Goal: Transaction & Acquisition: Purchase product/service

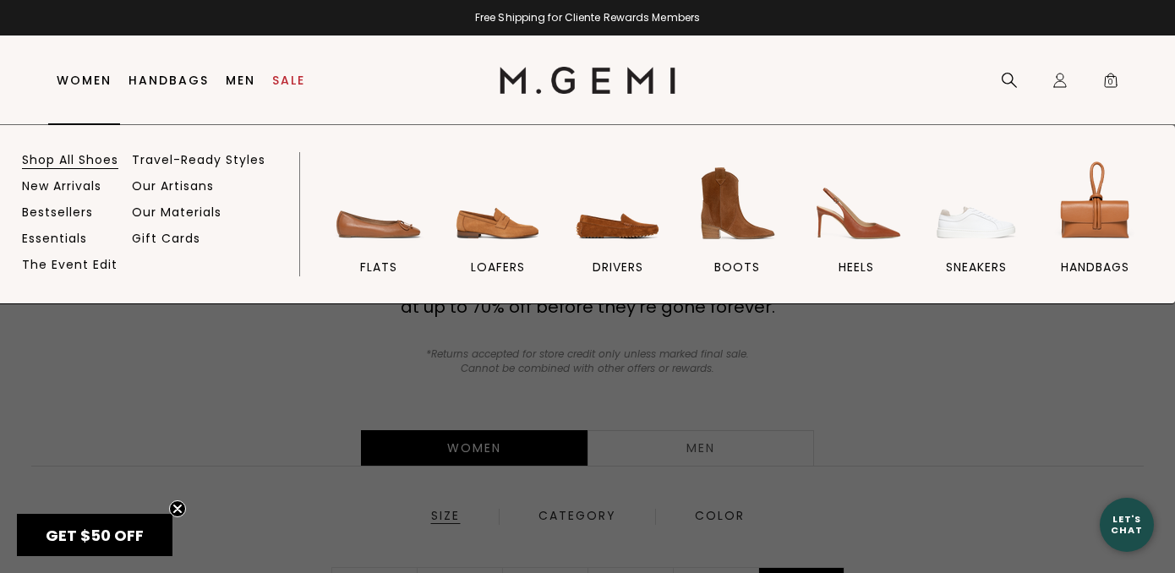
click at [57, 167] on link "Shop All Shoes" at bounding box center [70, 159] width 96 height 15
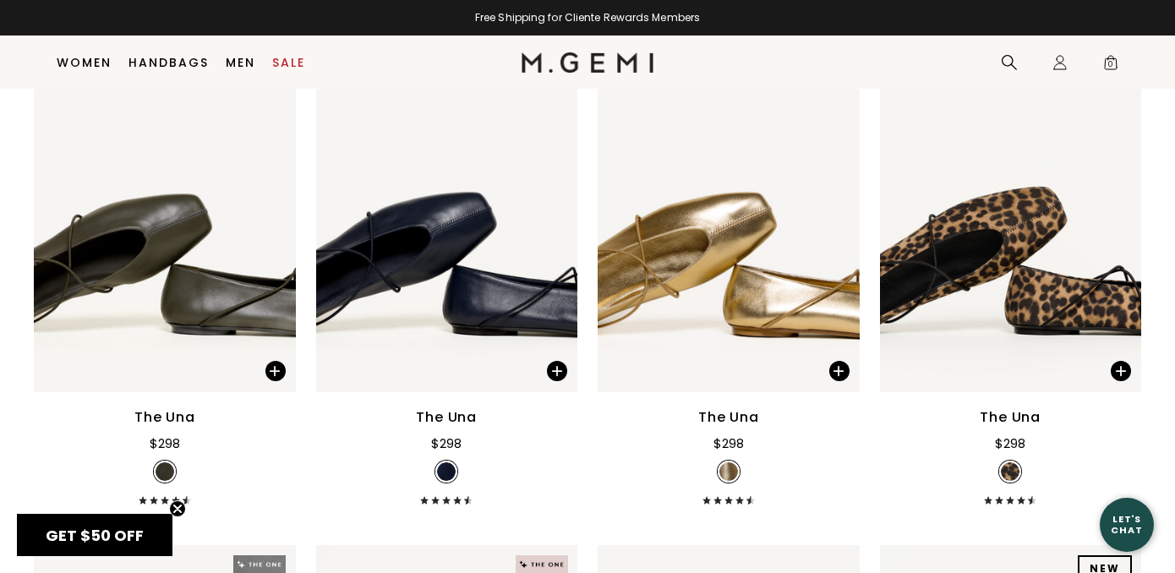
scroll to position [1207, 0]
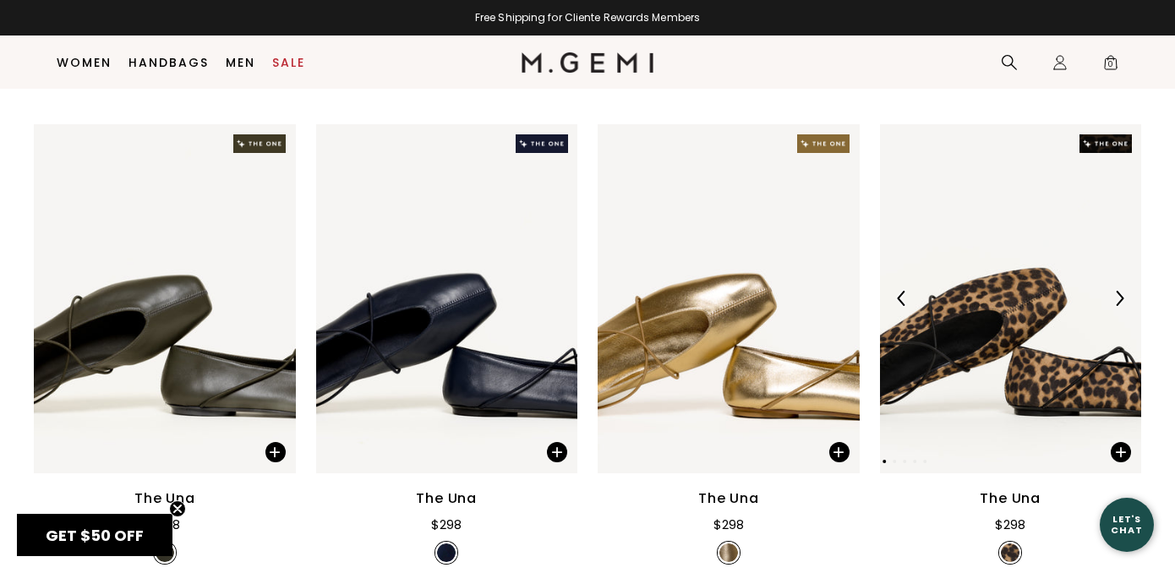
click at [973, 342] on img at bounding box center [1011, 298] width 262 height 349
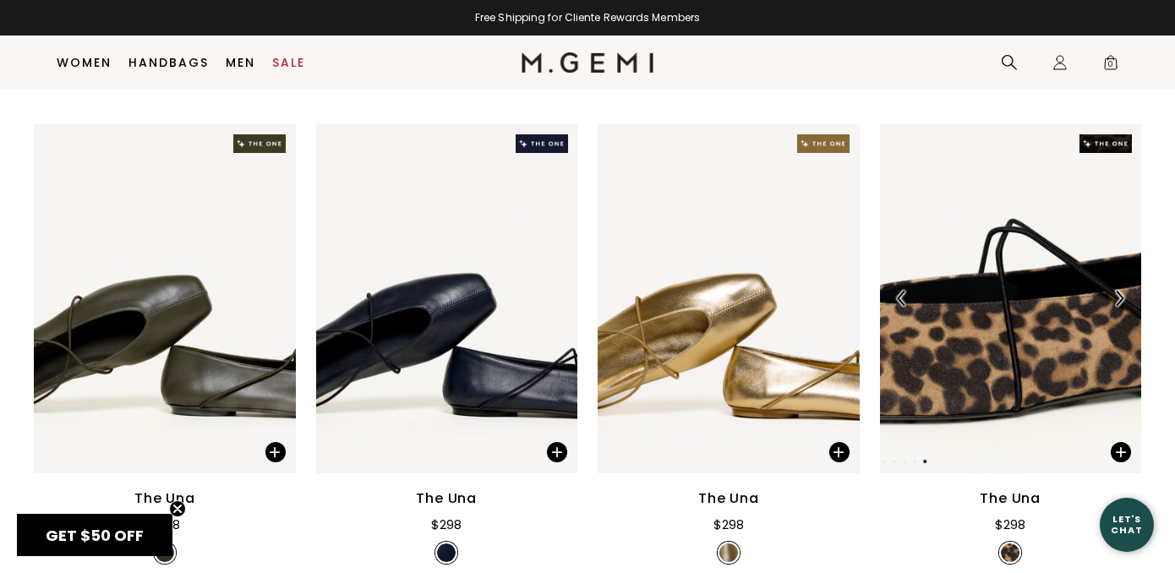
click at [1005, 271] on img at bounding box center [1011, 298] width 262 height 349
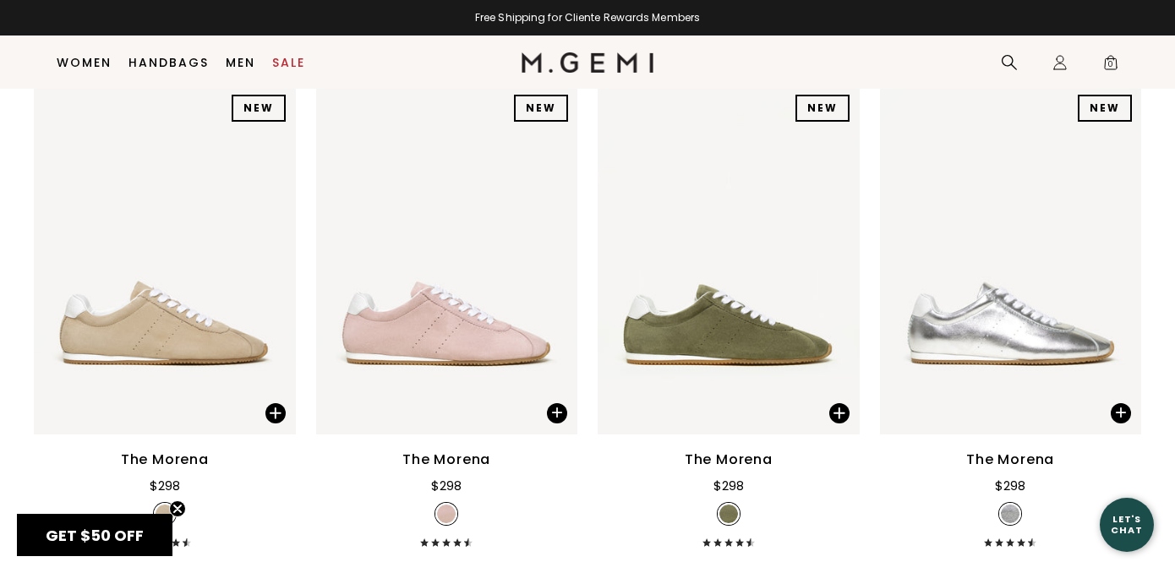
scroll to position [2263, 0]
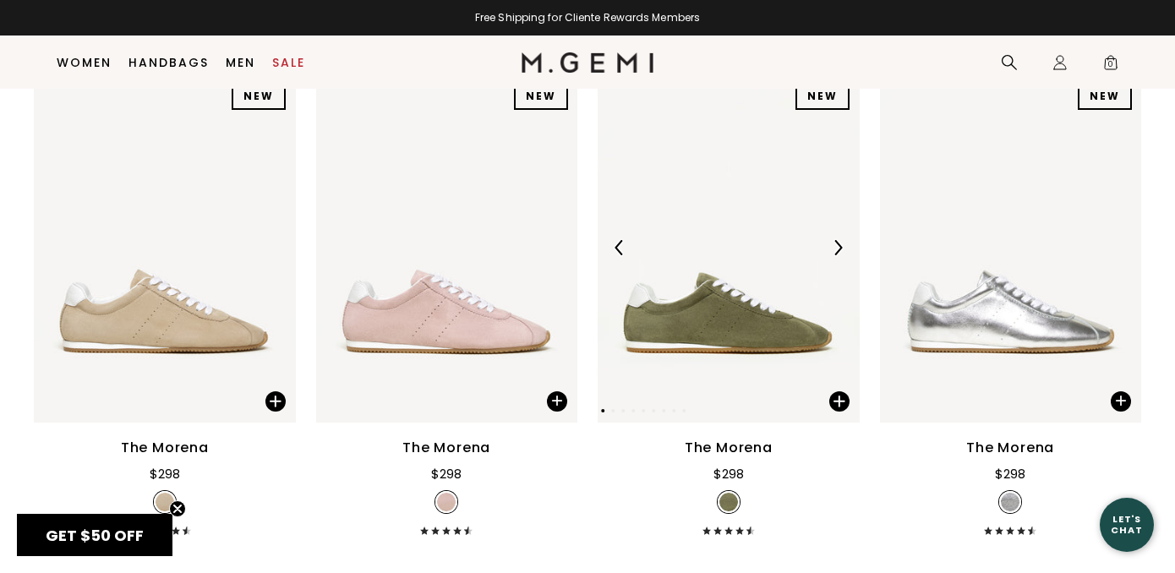
click at [759, 237] on div at bounding box center [729, 247] width 262 height 27
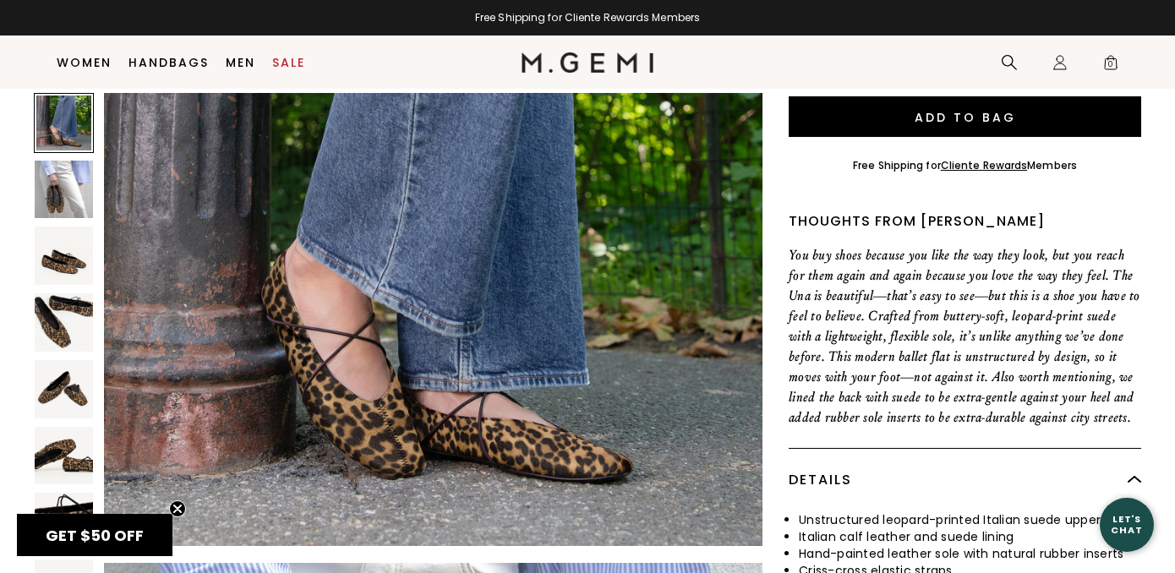
scroll to position [238, 0]
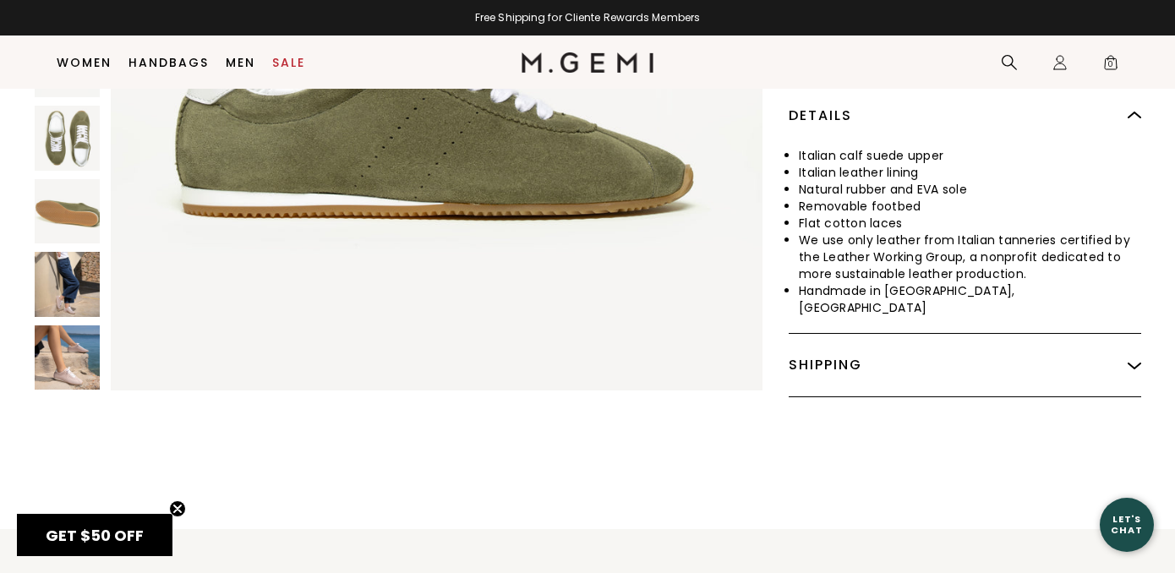
scroll to position [764, 0]
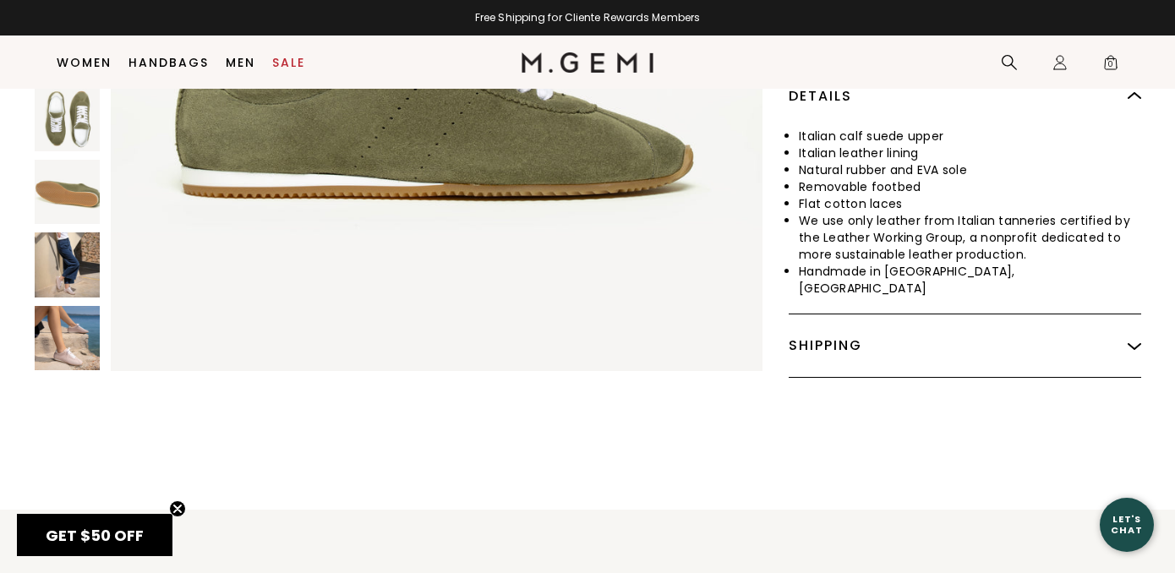
click at [68, 263] on img at bounding box center [67, 264] width 65 height 65
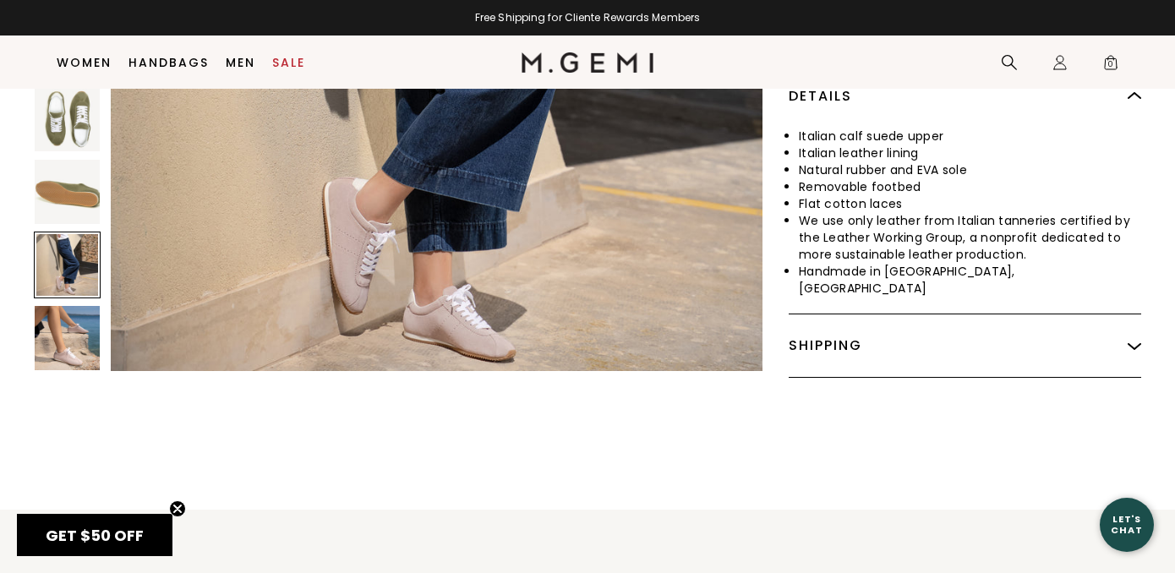
scroll to position [4683, 0]
